Goal: Task Accomplishment & Management: Use online tool/utility

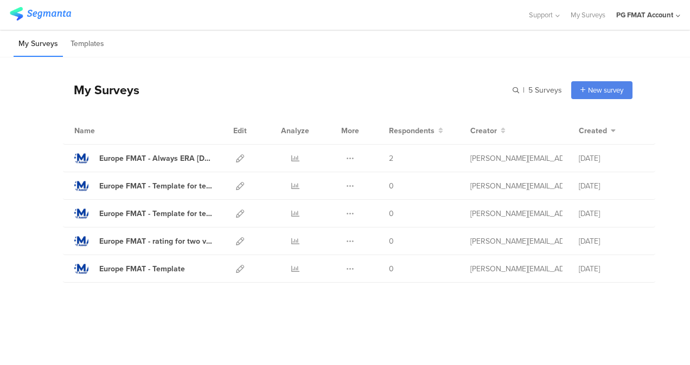
click at [655, 14] on div "PG FMAT Account" at bounding box center [644, 15] width 57 height 10
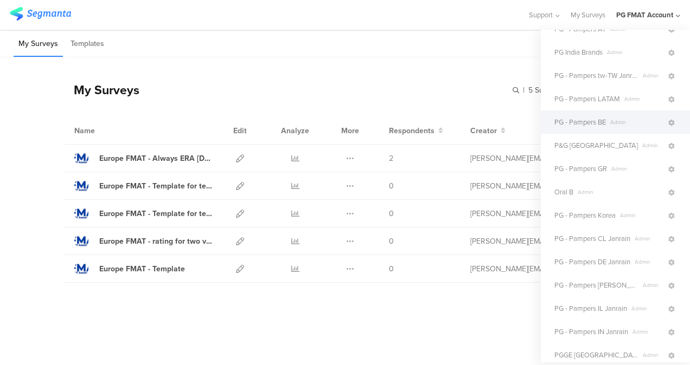
scroll to position [182, 0]
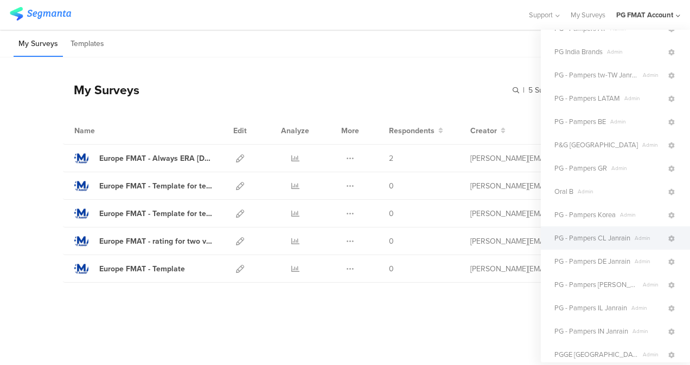
click at [584, 242] on span "PG - Pampers CL Janrain" at bounding box center [592, 238] width 76 height 10
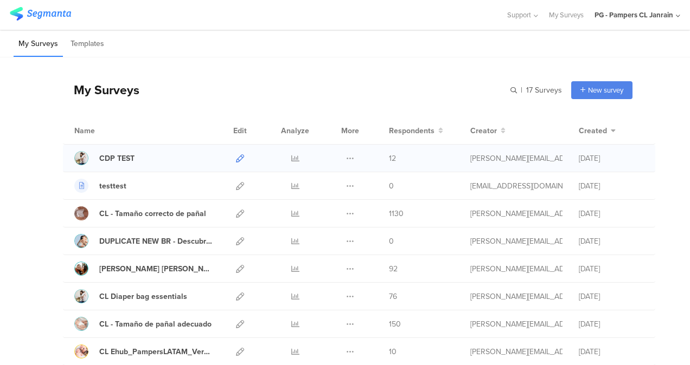
click at [236, 159] on icon at bounding box center [240, 159] width 8 height 8
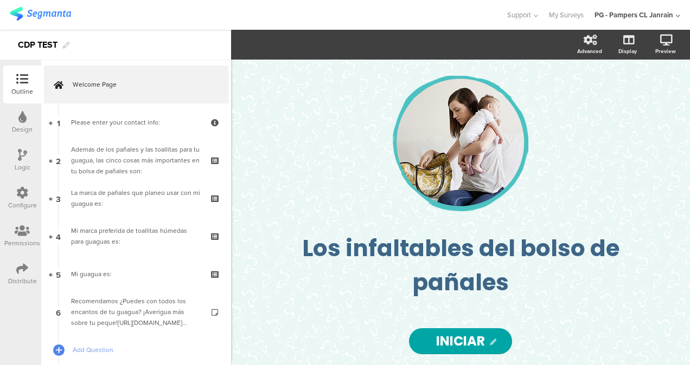
click at [17, 185] on div "Configure" at bounding box center [22, 198] width 38 height 38
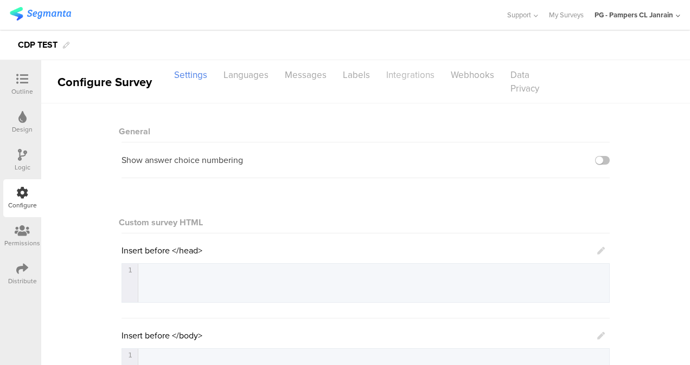
click at [406, 70] on div "Integrations" at bounding box center [410, 75] width 65 height 19
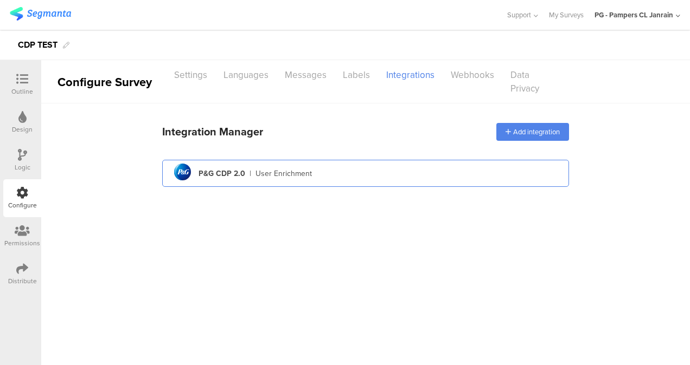
click at [311, 176] on div "pg logo P&G CDP 2.0 | User Enrichment" at bounding box center [365, 173] width 389 height 27
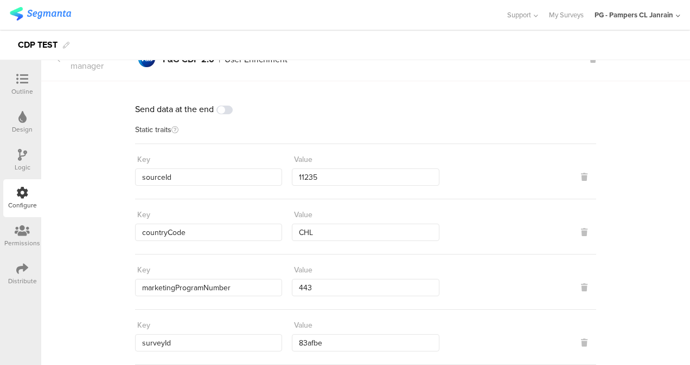
scroll to position [27, 0]
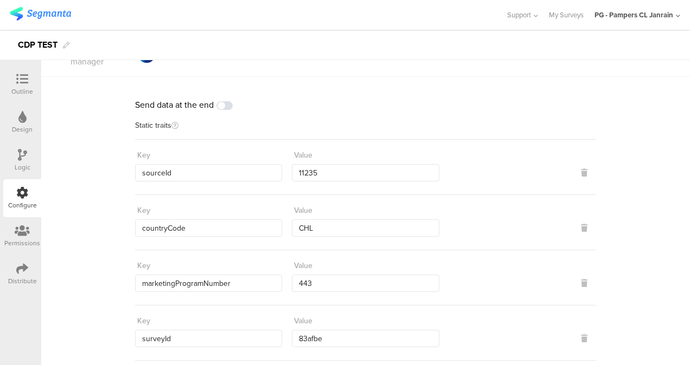
click at [644, 24] on div "PG - Pampers CL Janrain" at bounding box center [637, 15] width 86 height 30
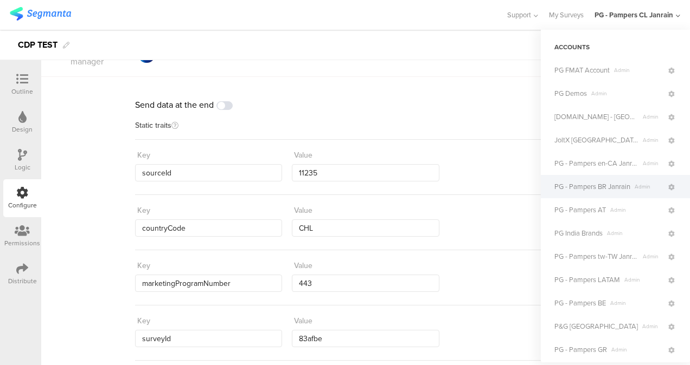
click at [586, 195] on div "PG - Pampers BR Janrain Admin" at bounding box center [615, 186] width 149 height 23
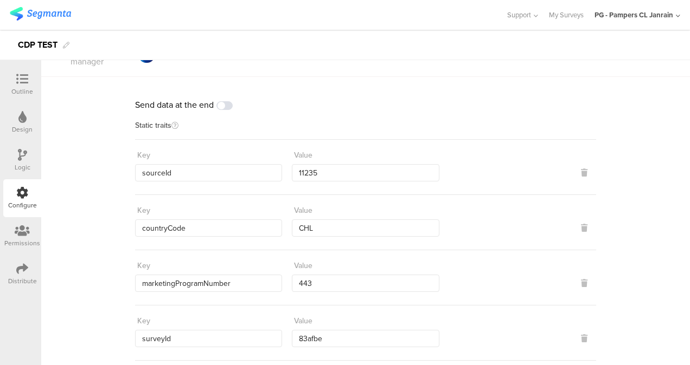
click at [651, 24] on div "PG - Pampers CL Janrain" at bounding box center [637, 15] width 86 height 30
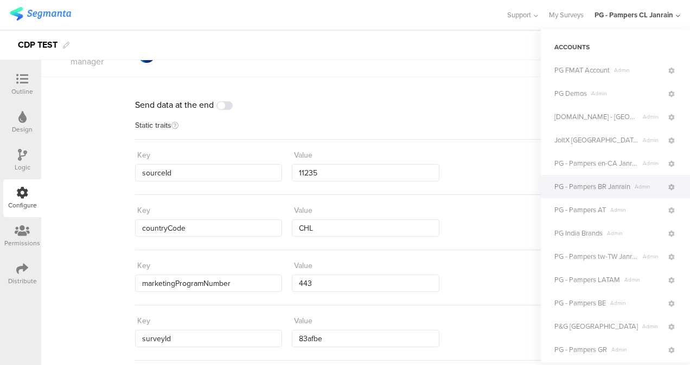
click at [608, 184] on span "PG - Pampers BR Janrain" at bounding box center [592, 187] width 76 height 10
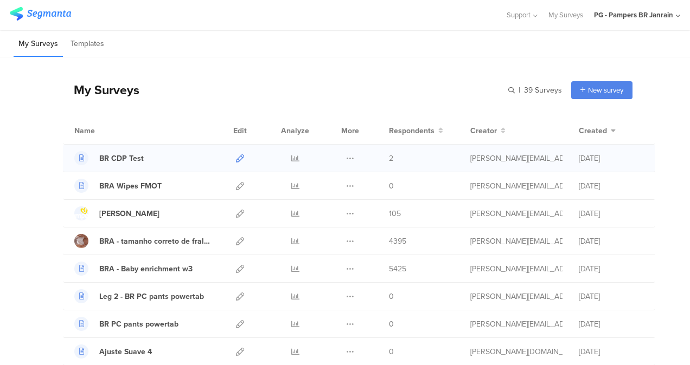
click at [236, 164] on link at bounding box center [240, 158] width 8 height 27
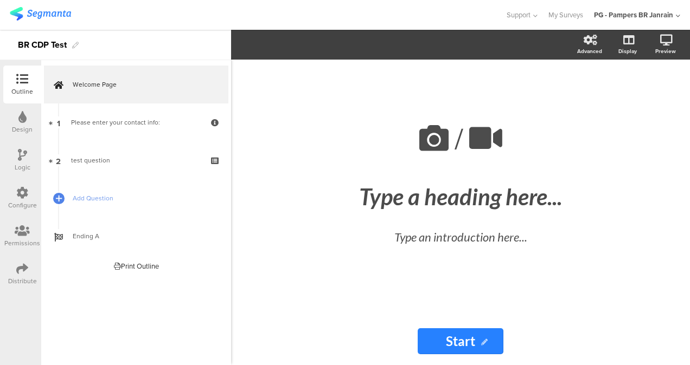
click at [32, 196] on div "Configure" at bounding box center [22, 198] width 38 height 38
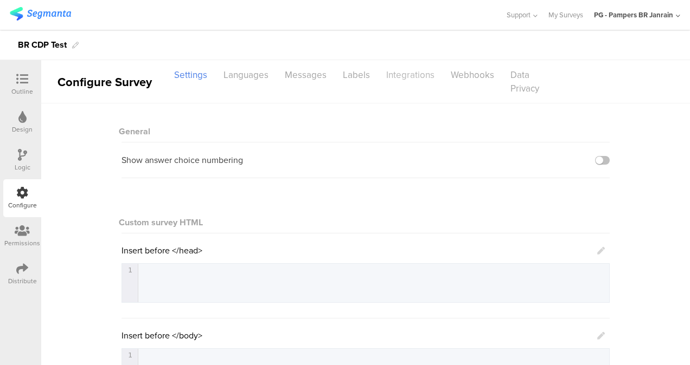
click at [410, 72] on div "Integrations" at bounding box center [410, 75] width 65 height 19
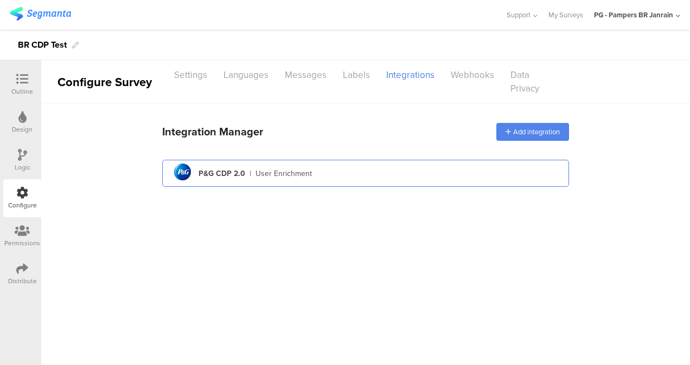
click at [333, 172] on div "pg logo P&G CDP 2.0 | User Enrichment" at bounding box center [365, 173] width 389 height 27
